Goal: Contribute content: Contribute content

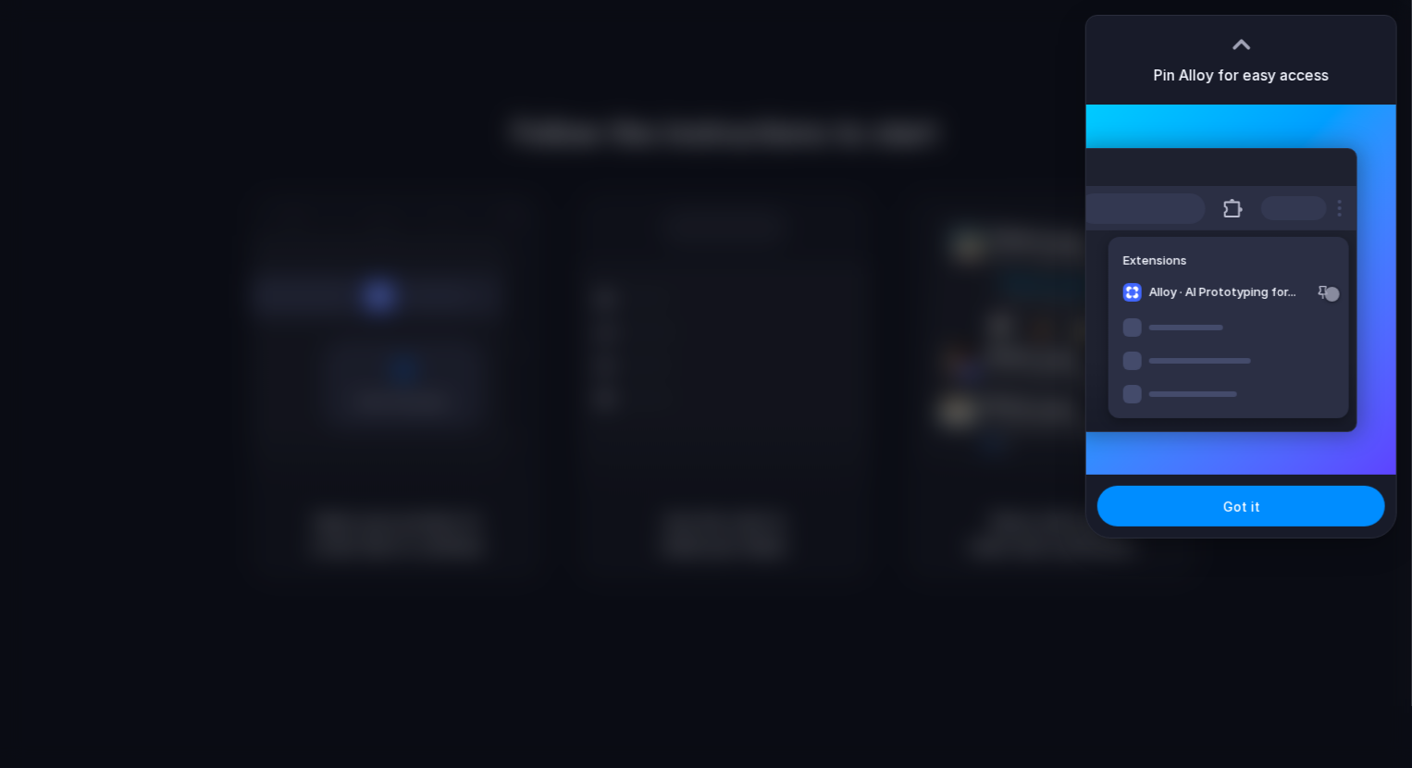
click at [1247, 509] on span "Got it" at bounding box center [1241, 506] width 37 height 19
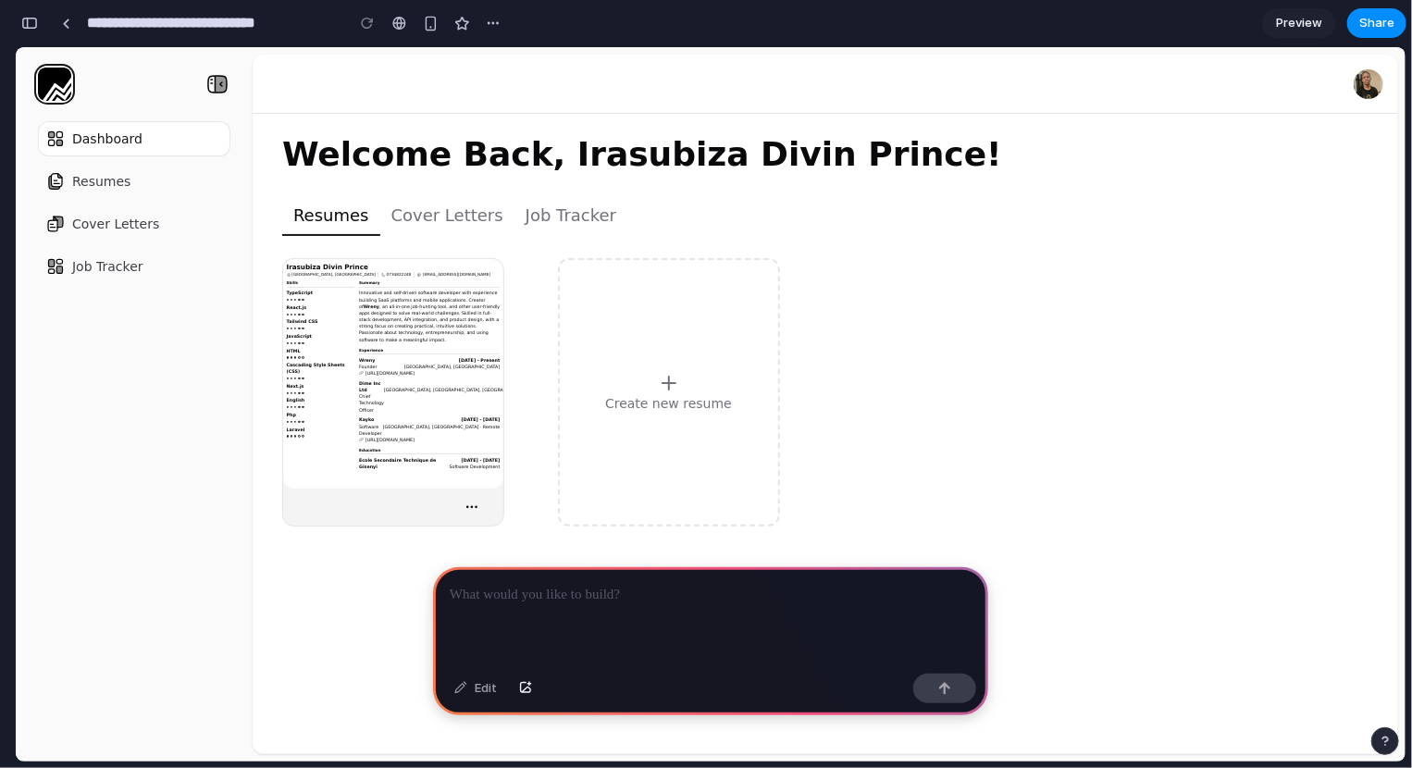
click at [476, 210] on button "Cover Letters" at bounding box center [447, 214] width 134 height 41
click at [572, 223] on button "Job Tracker" at bounding box center [570, 214] width 113 height 41
click at [558, 592] on p at bounding box center [711, 595] width 522 height 22
click at [465, 206] on button "Cover Letters" at bounding box center [447, 214] width 134 height 41
click at [216, 86] on icon at bounding box center [221, 83] width 12 height 17
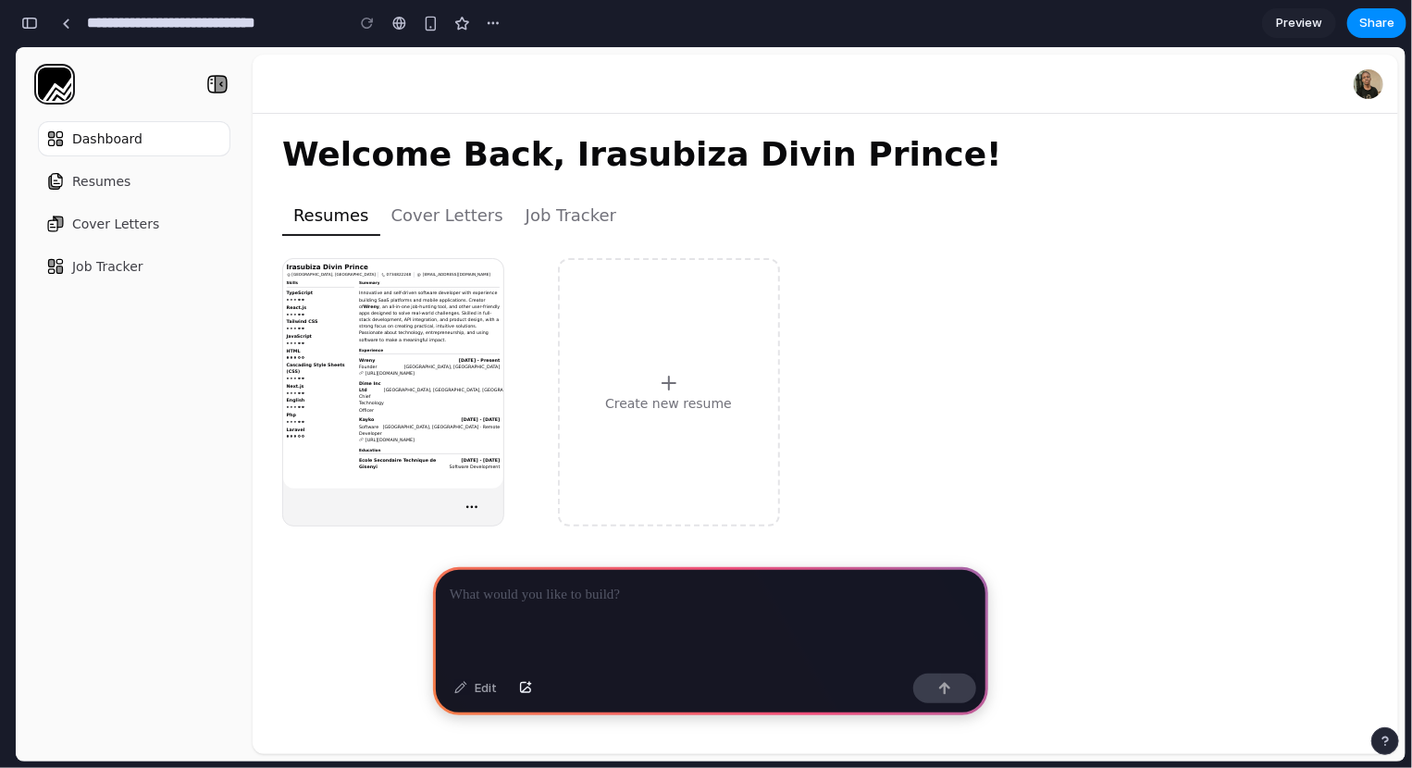
click at [216, 86] on icon at bounding box center [221, 83] width 12 height 17
click at [588, 623] on div at bounding box center [710, 616] width 555 height 99
click at [519, 693] on div "button" at bounding box center [525, 688] width 13 height 11
click at [603, 585] on p at bounding box center [711, 595] width 522 height 22
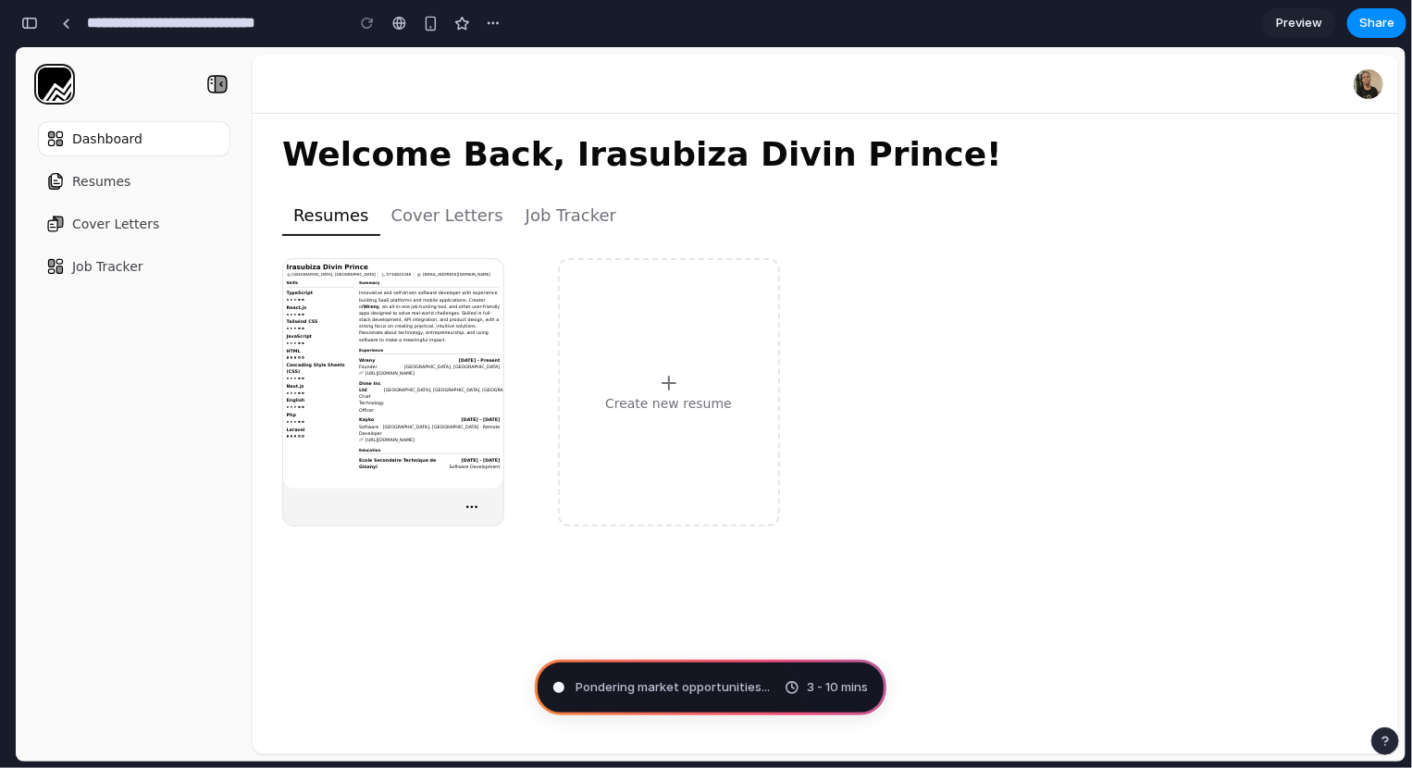
click at [1364, 80] on img "button" at bounding box center [1368, 83] width 30 height 30
click at [428, 11] on button "button" at bounding box center [430, 23] width 28 height 28
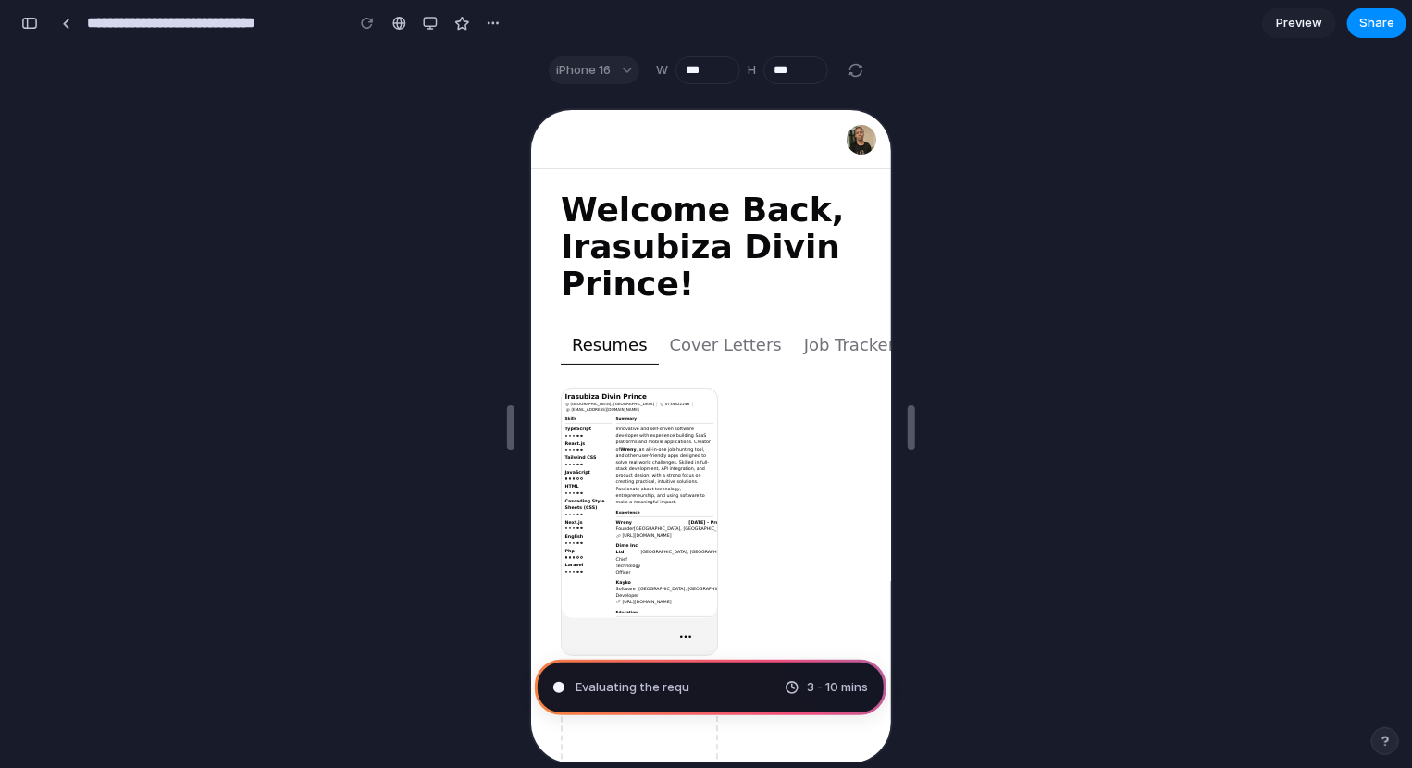
click at [729, 343] on button "Cover Letters" at bounding box center [723, 342] width 134 height 41
click at [702, 348] on button "Cover Letters" at bounding box center [723, 342] width 134 height 41
click at [604, 76] on div "iPhone 16" at bounding box center [594, 70] width 91 height 28
click at [428, 15] on button "button" at bounding box center [430, 23] width 28 height 28
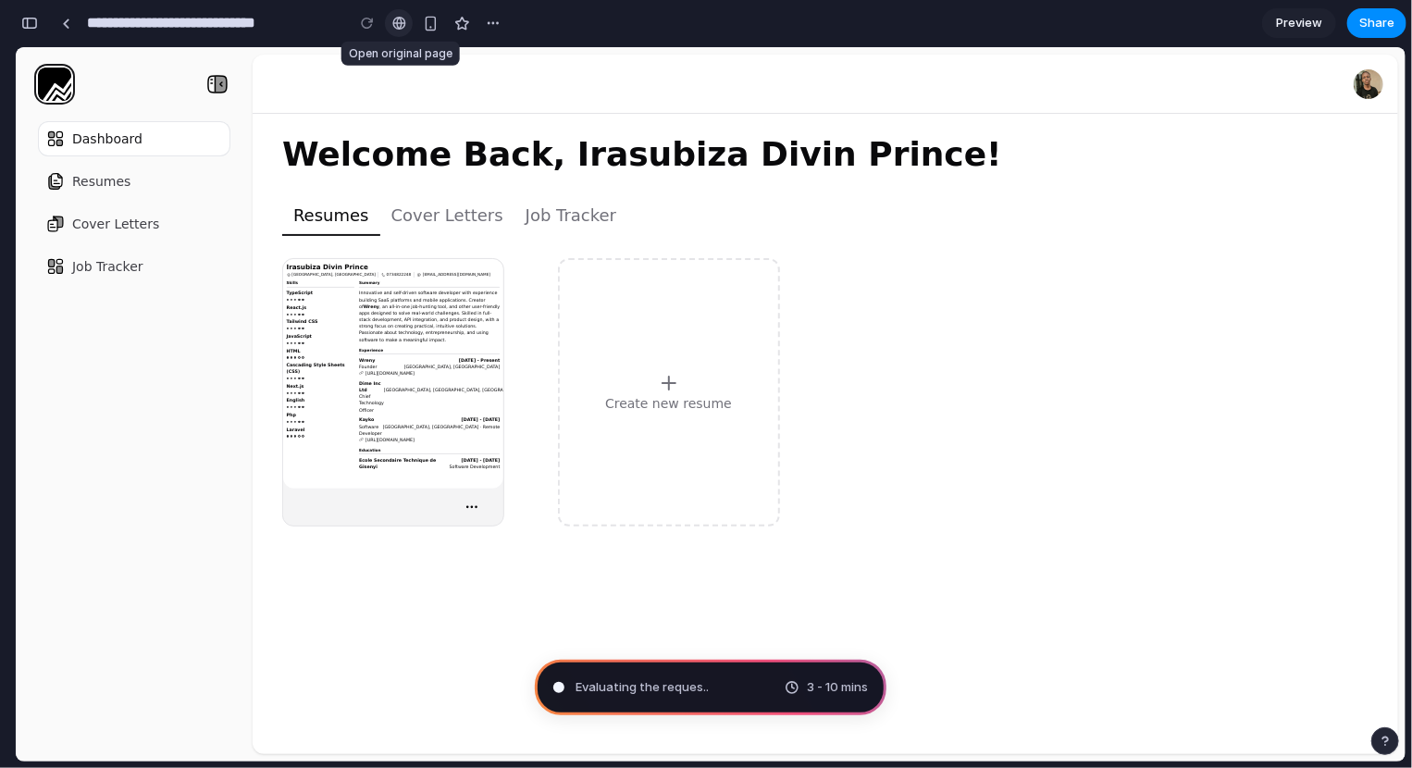
click at [399, 18] on div at bounding box center [399, 23] width 14 height 15
click at [1283, 32] on link "Preview" at bounding box center [1299, 23] width 74 height 30
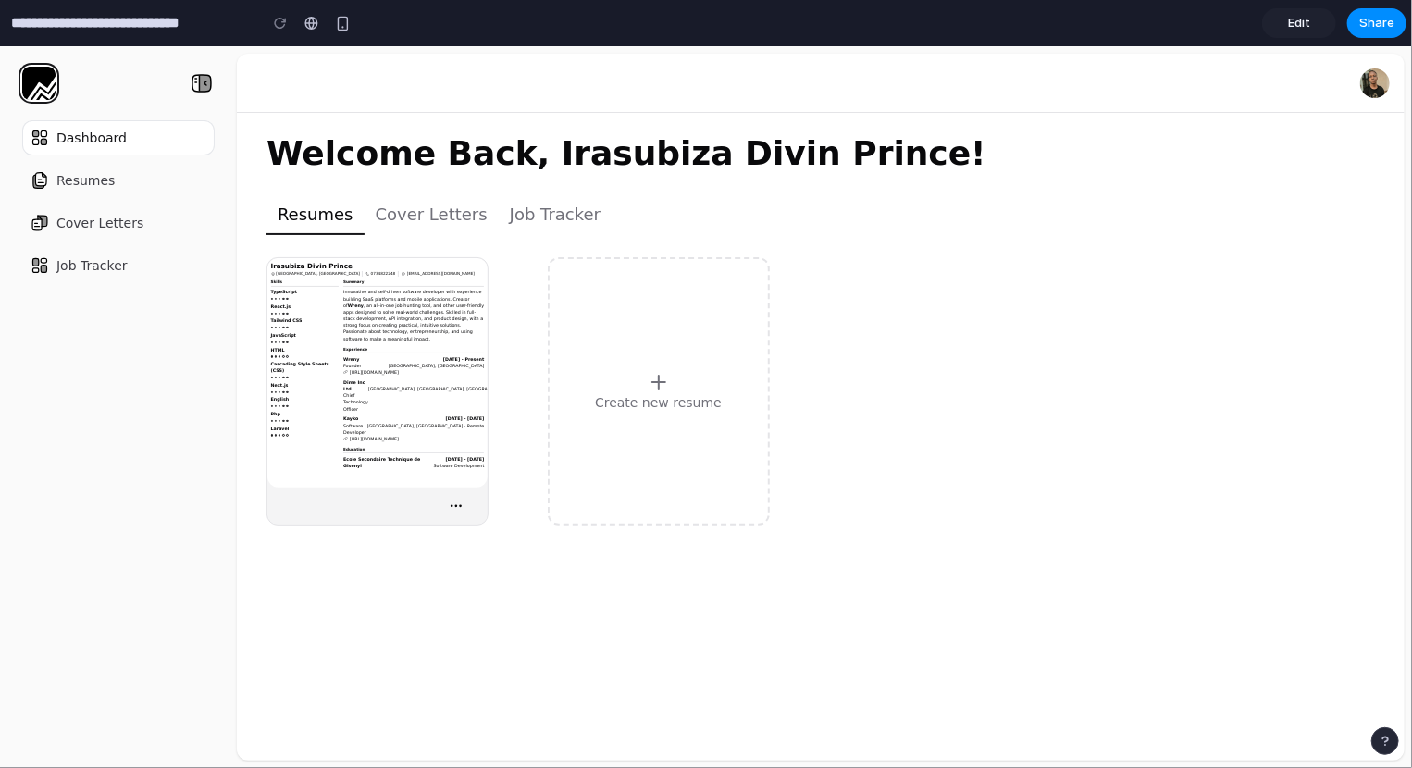
click at [1283, 32] on link "Edit" at bounding box center [1299, 23] width 74 height 30
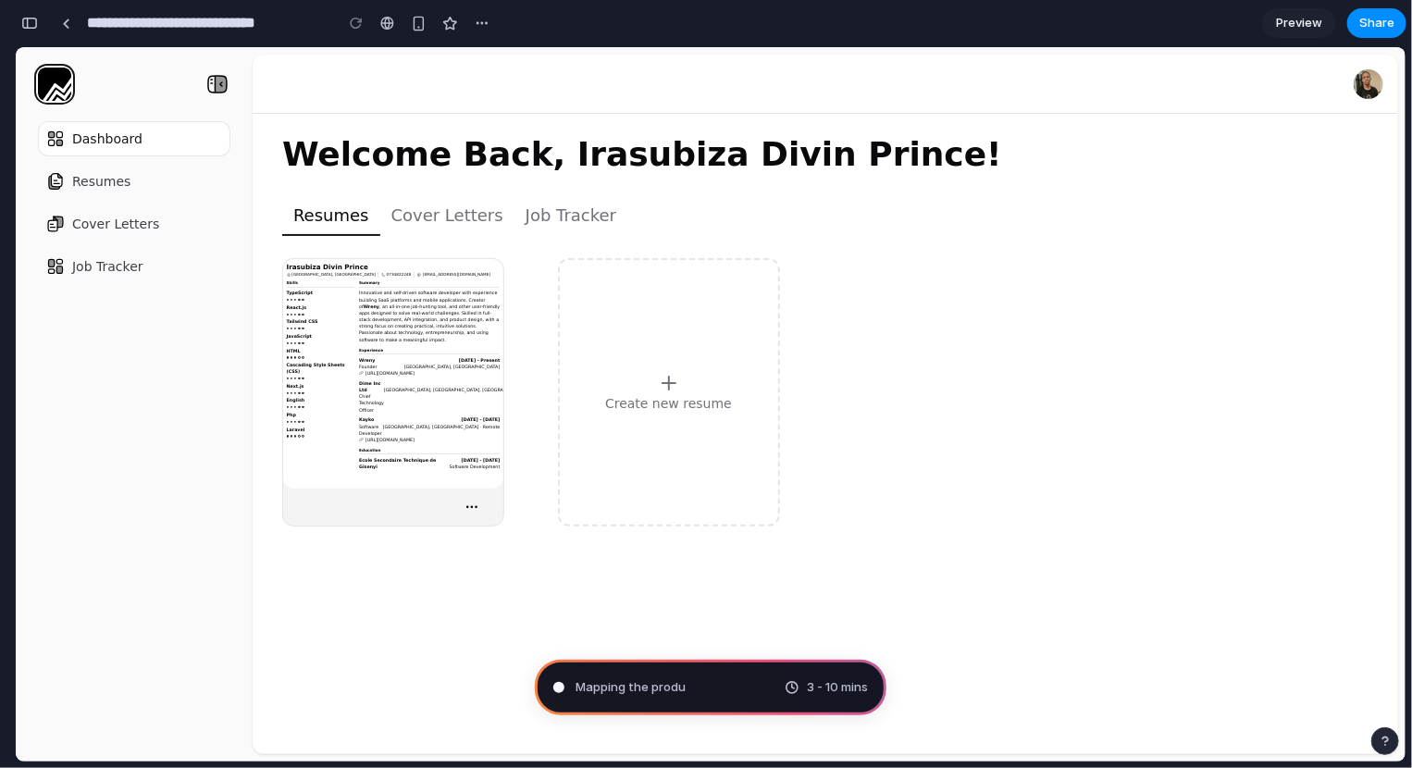
click at [1283, 32] on link "Preview" at bounding box center [1299, 23] width 74 height 30
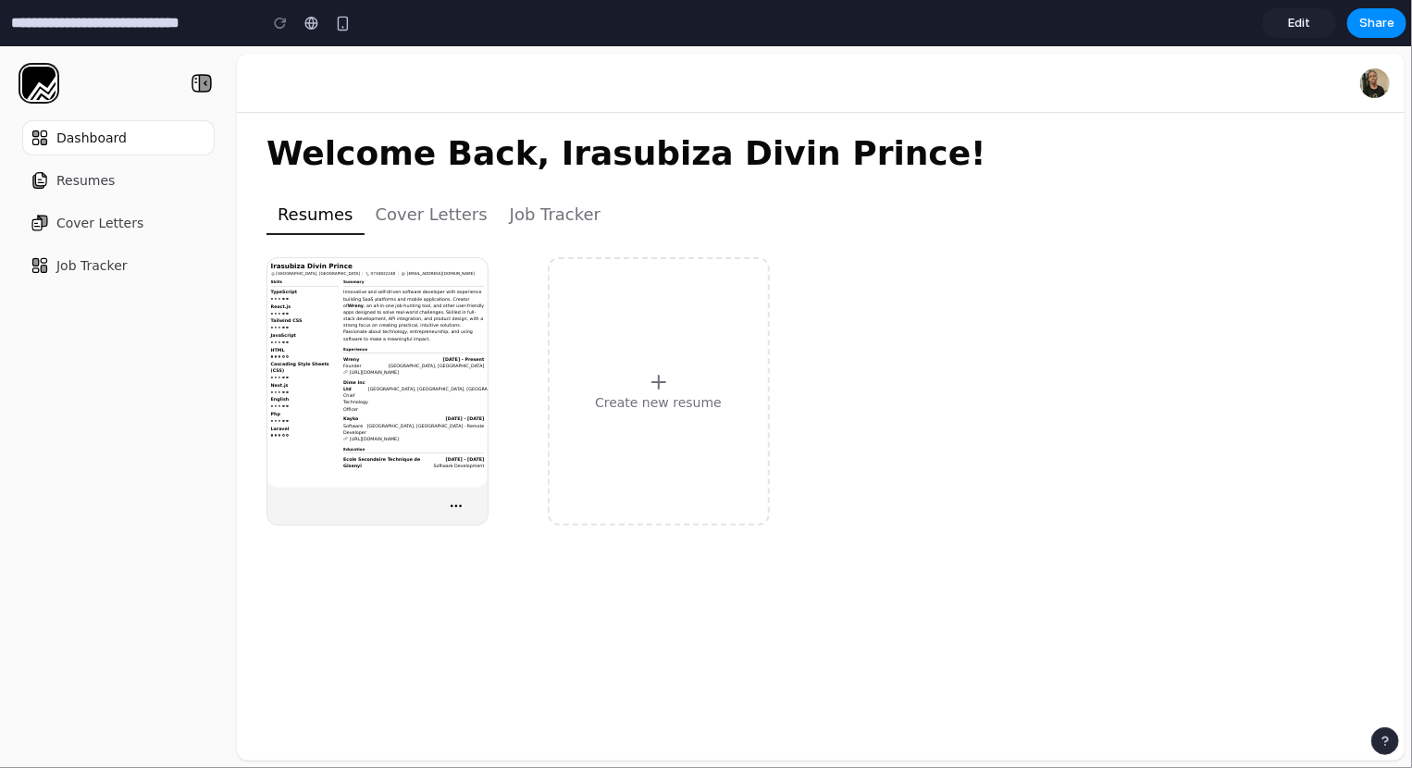
click at [1274, 23] on link "Edit" at bounding box center [1299, 23] width 74 height 30
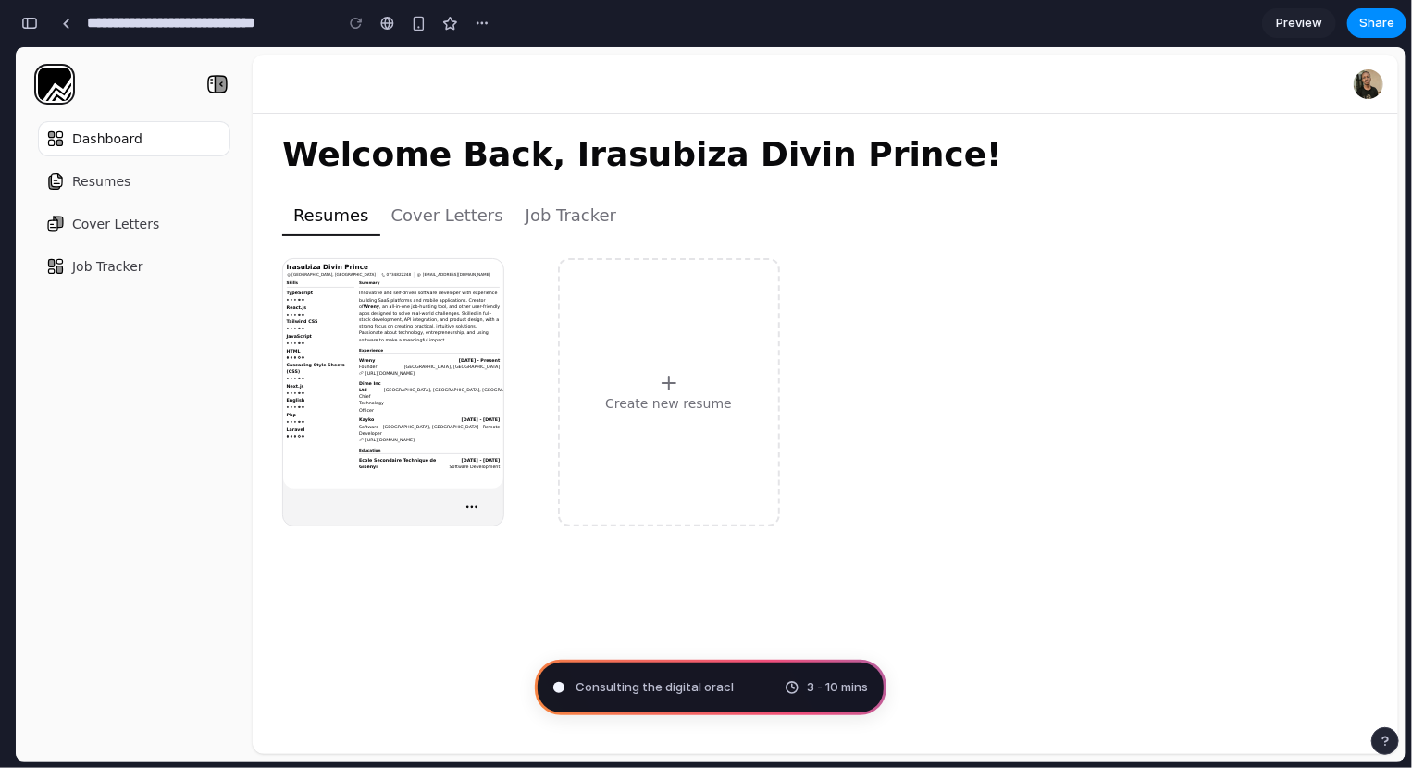
type input "**********"
click at [758, 688] on div "Assembling puzzle pieces 3 - 10 mins" at bounding box center [711, 688] width 352 height 56
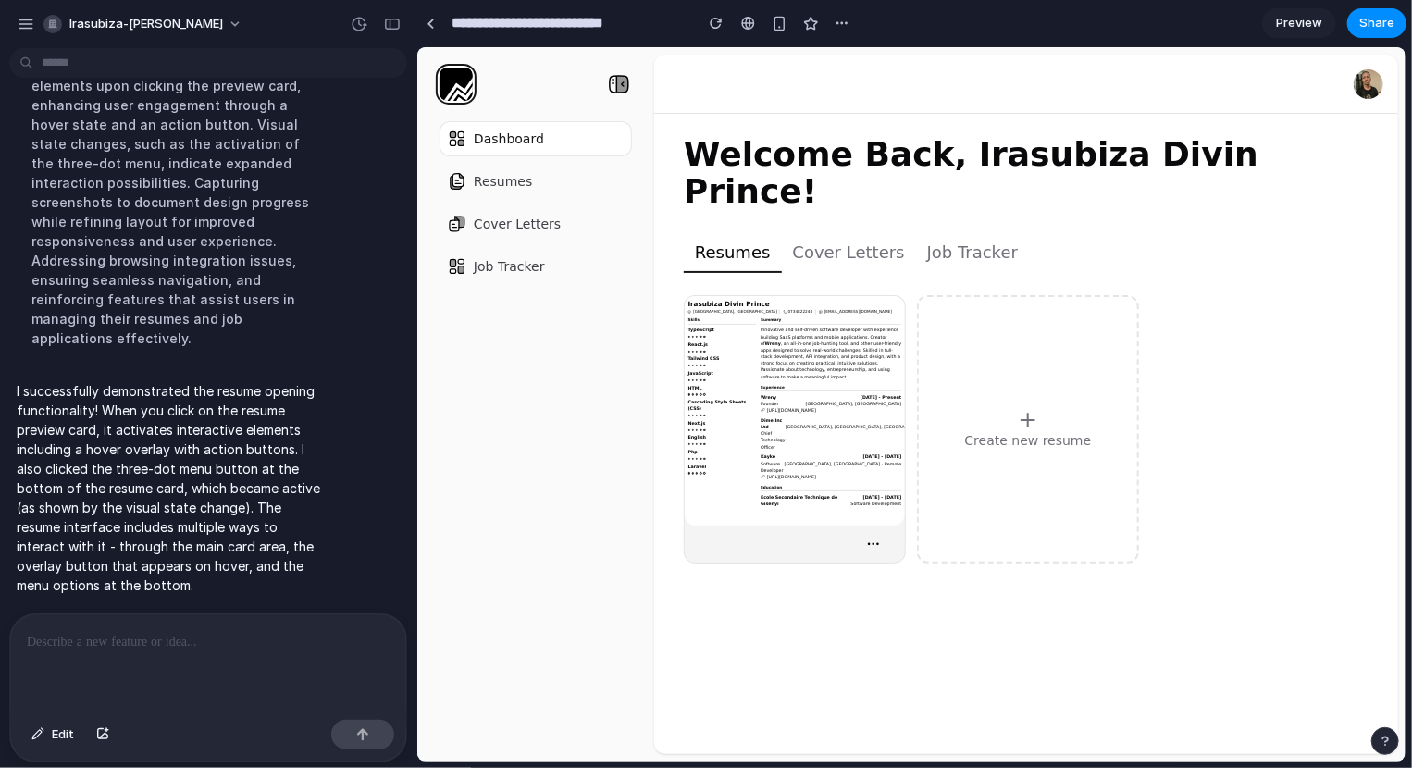
scroll to position [200, 0]
click at [1287, 10] on link "Preview" at bounding box center [1299, 23] width 74 height 30
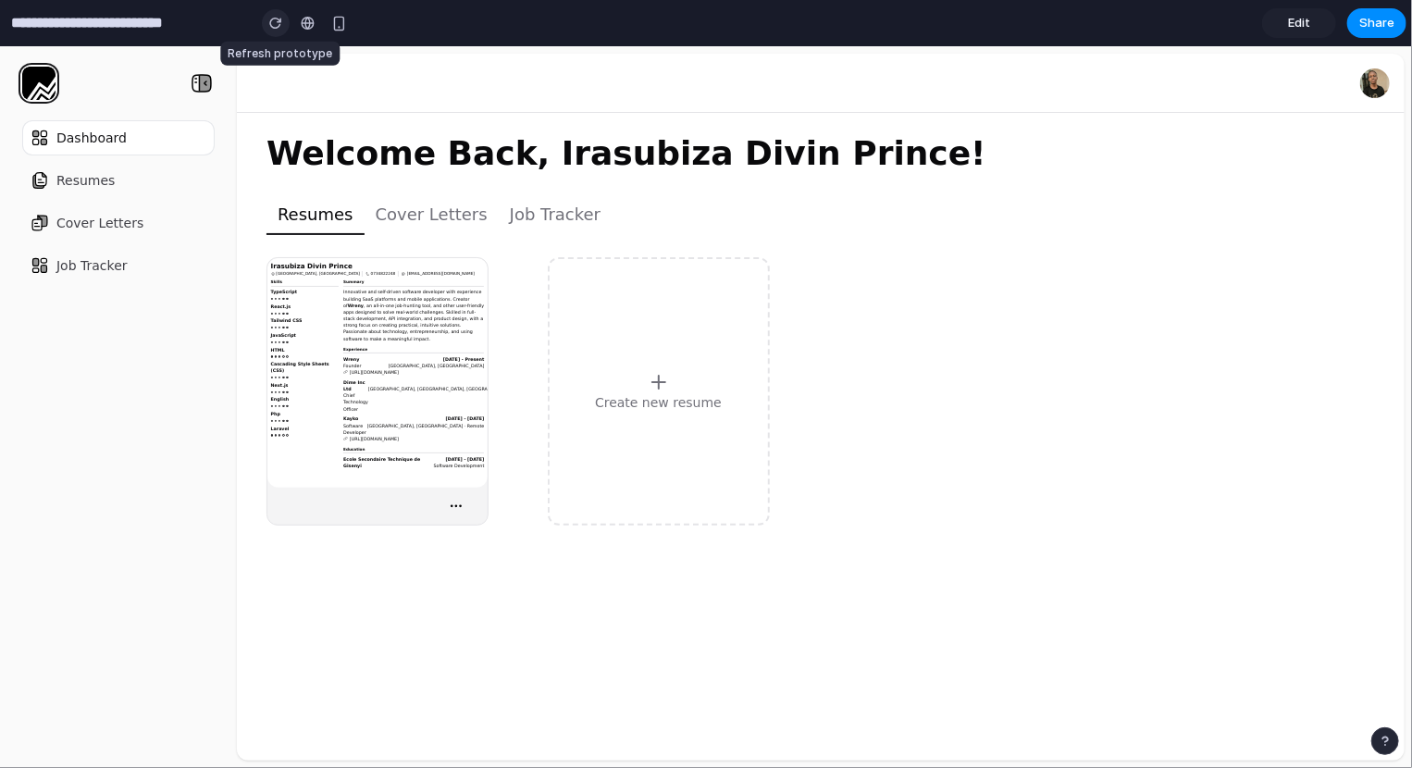
click at [279, 17] on div "button" at bounding box center [275, 23] width 13 height 13
